Goal: Task Accomplishment & Management: Manage account settings

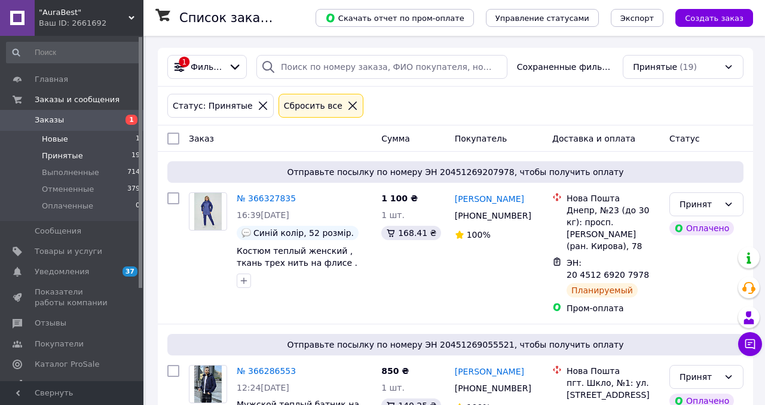
click at [53, 138] on span "Новые" at bounding box center [55, 139] width 26 height 11
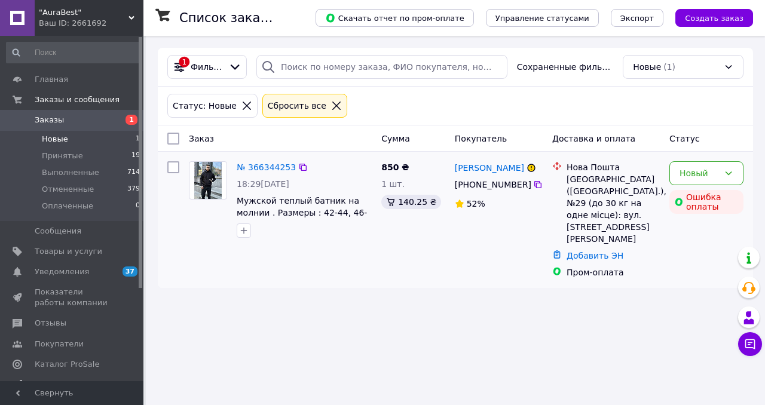
click at [213, 181] on img at bounding box center [208, 180] width 28 height 37
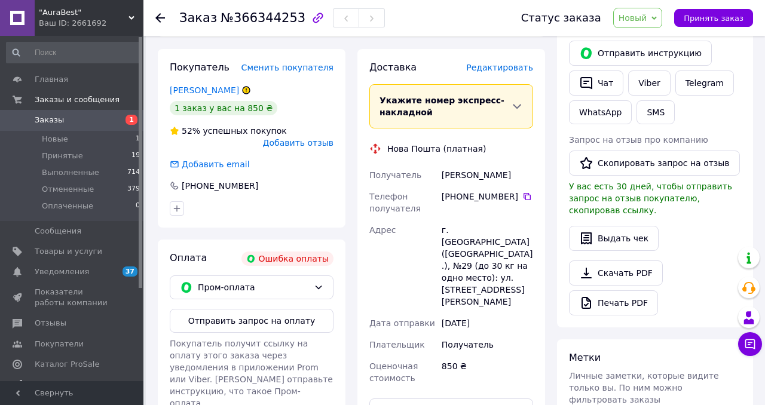
scroll to position [224, 0]
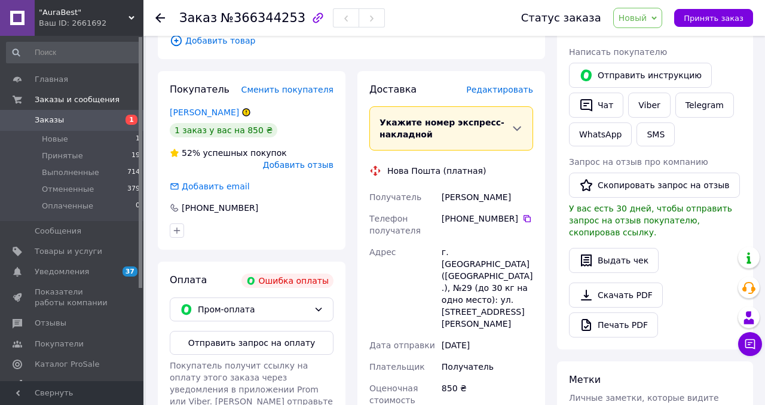
click at [642, 16] on span "Новый" at bounding box center [633, 18] width 29 height 10
click at [644, 79] on li "Отменен" at bounding box center [645, 78] width 63 height 18
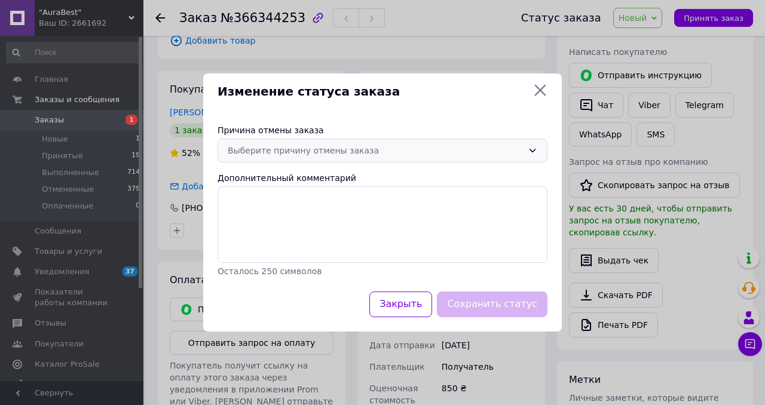
click at [308, 149] on div "Выберите причину отмены заказа" at bounding box center [375, 150] width 295 height 13
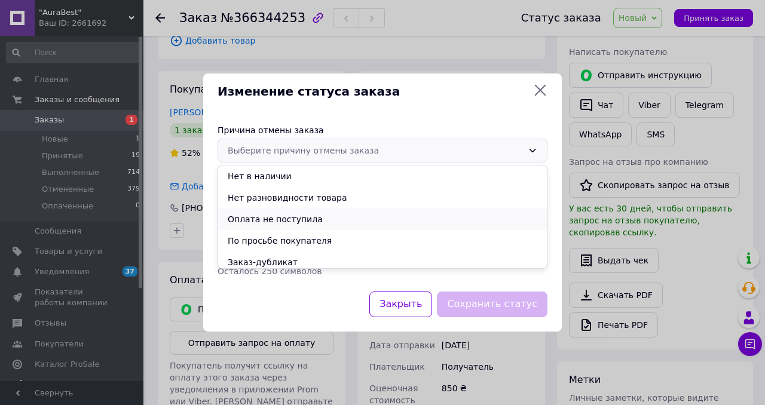
click at [291, 219] on li "Оплата не поступила" at bounding box center [382, 220] width 329 height 22
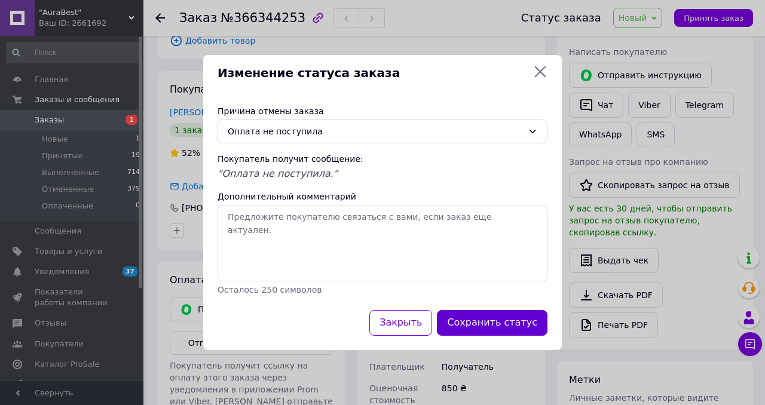
click at [505, 320] on button "Сохранить статус" at bounding box center [492, 323] width 111 height 26
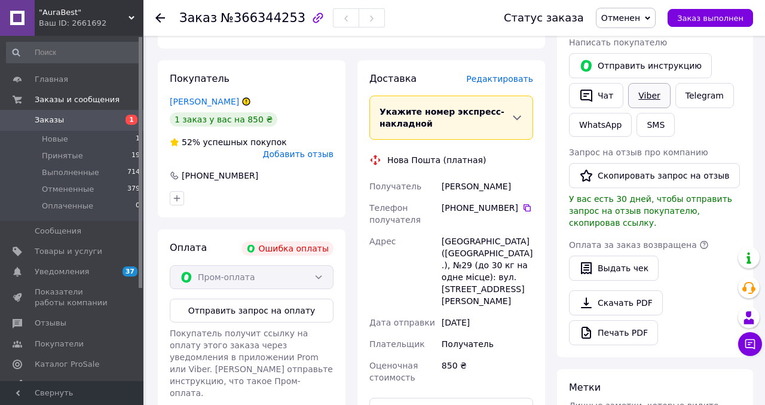
click at [651, 100] on link "Viber" at bounding box center [649, 95] width 42 height 25
click at [60, 155] on span "Принятые" at bounding box center [62, 156] width 41 height 11
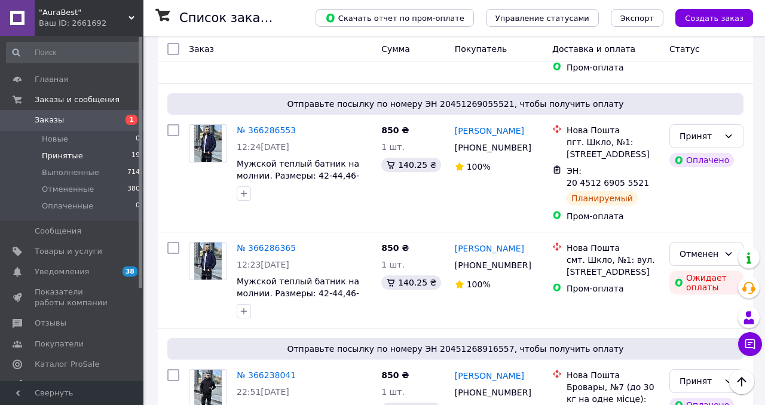
scroll to position [334, 0]
click at [54, 156] on span "Принятые" at bounding box center [62, 156] width 41 height 11
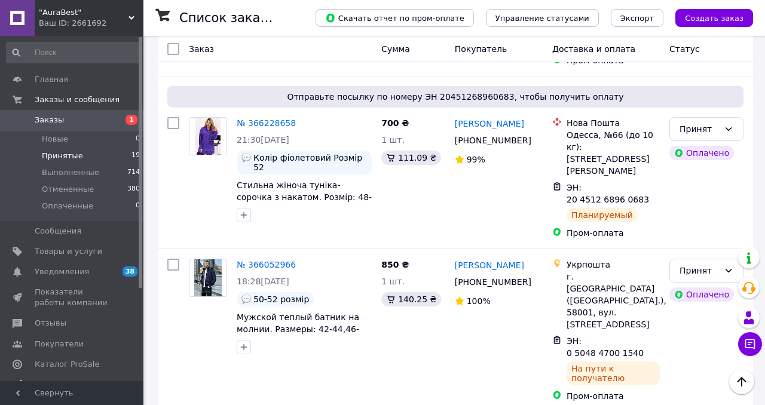
scroll to position [614, 0]
